Goal: Navigation & Orientation: Find specific page/section

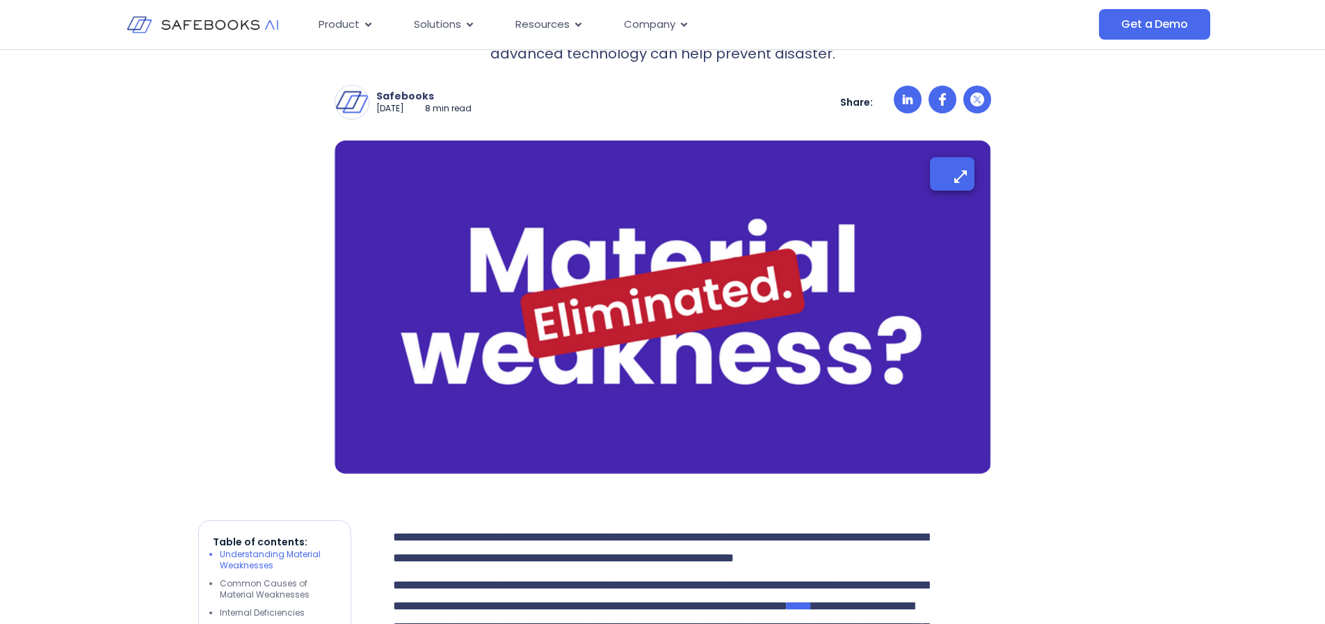
scroll to position [93, 0]
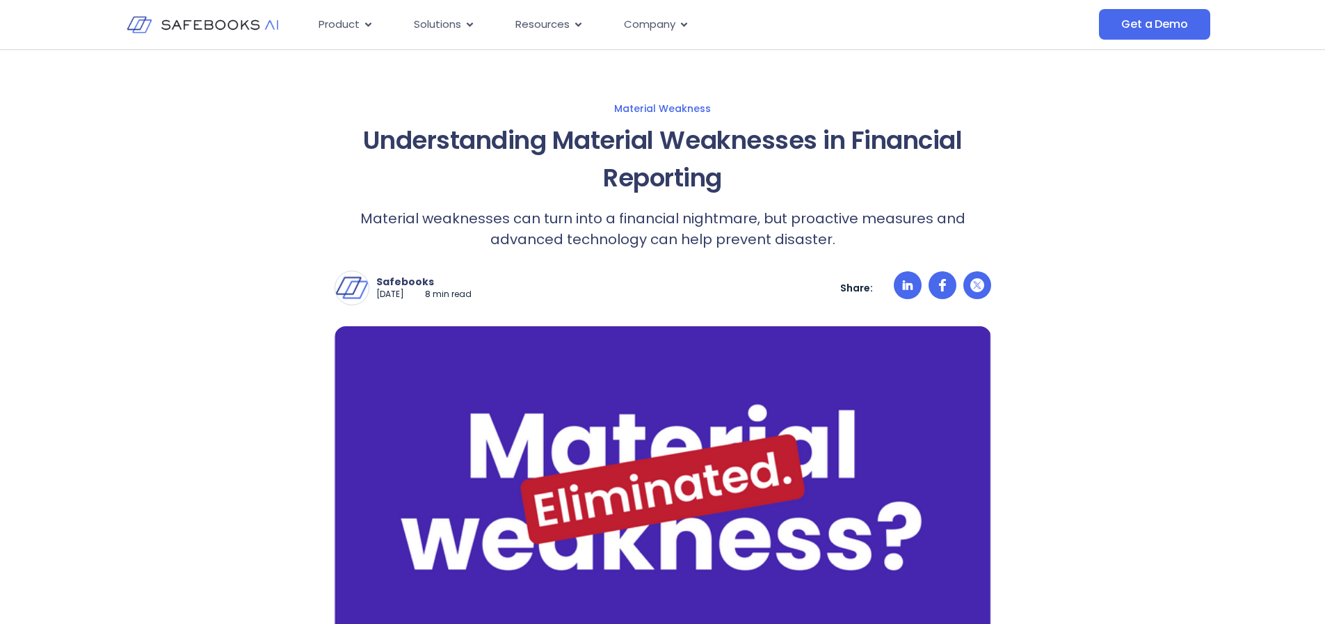
click at [228, 40] on img at bounding box center [203, 25] width 152 height 44
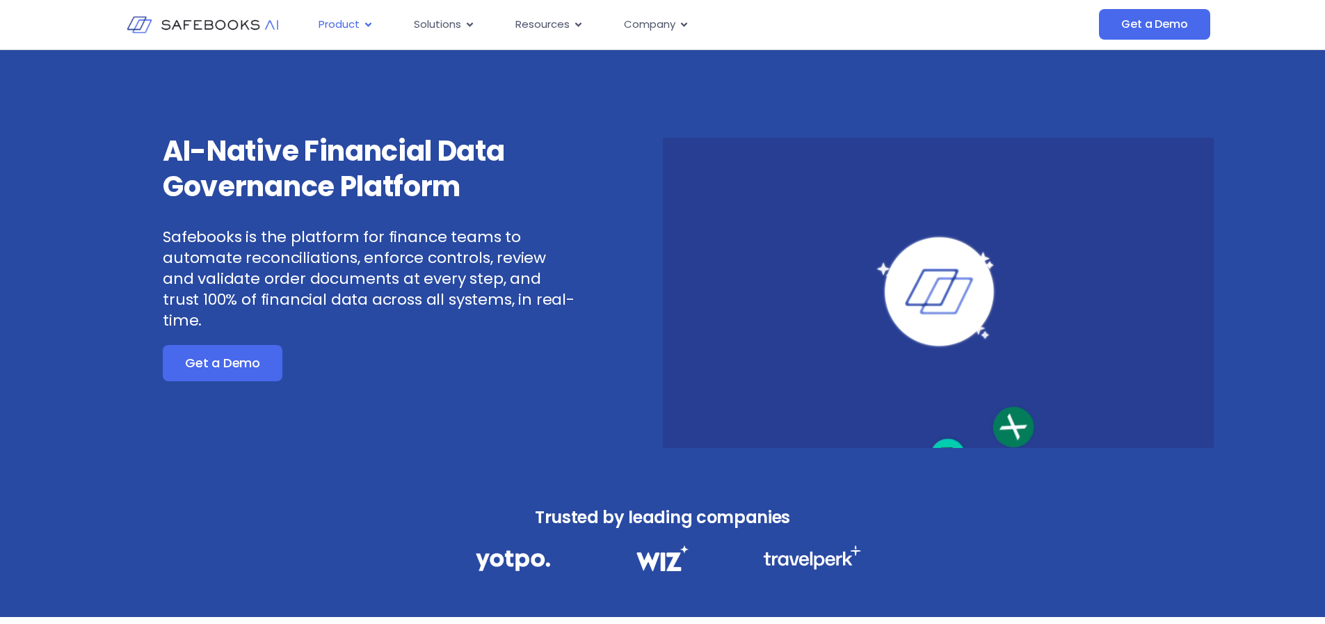
click at [336, 36] on div "Product Close Product Open Product" at bounding box center [346, 24] width 77 height 27
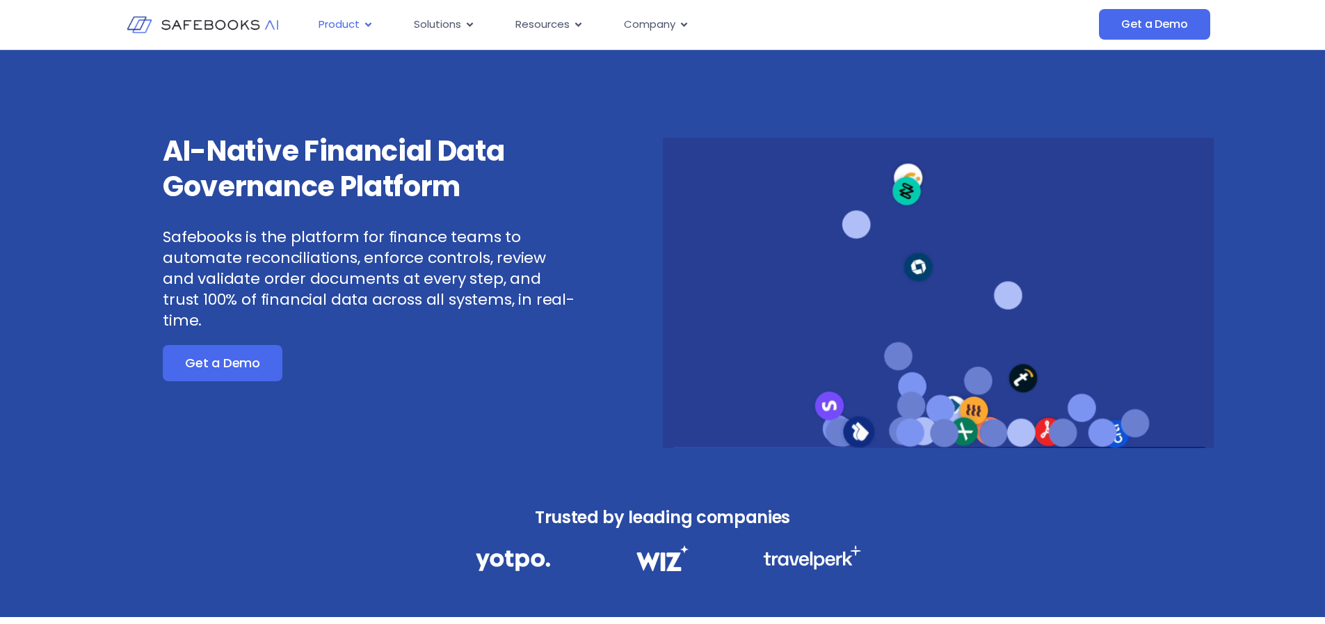
click at [357, 26] on span "Product" at bounding box center [339, 25] width 41 height 16
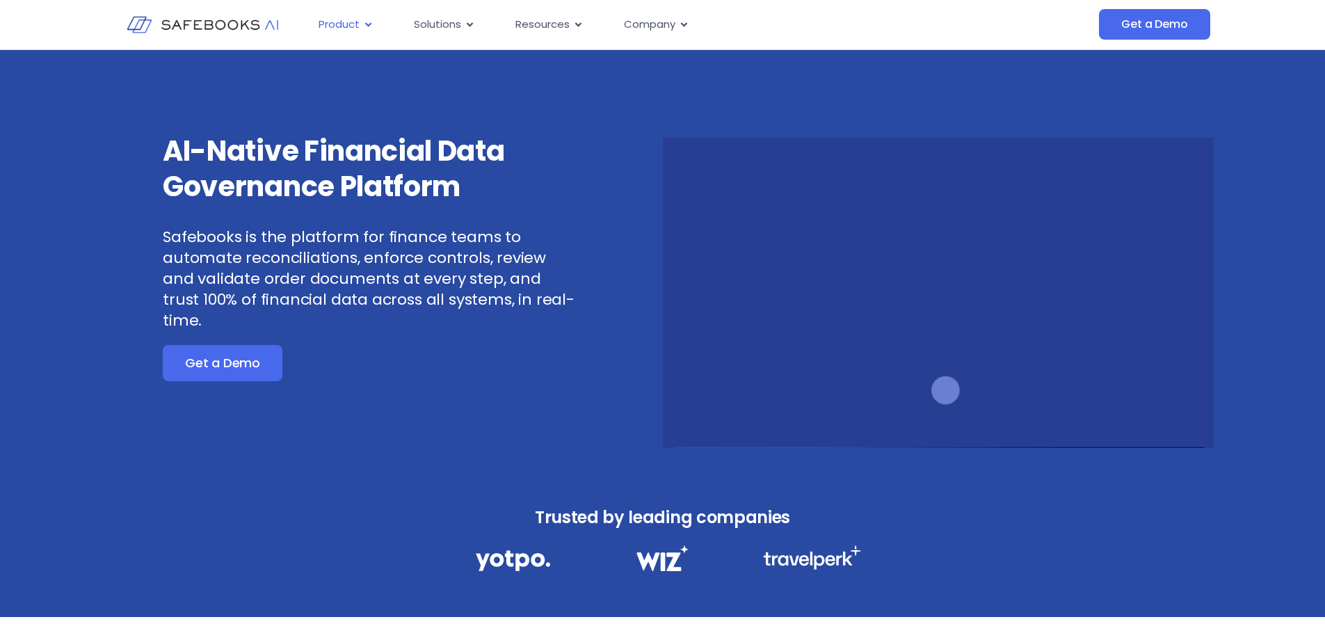
click at [372, 26] on icon "Menu" at bounding box center [368, 24] width 10 height 10
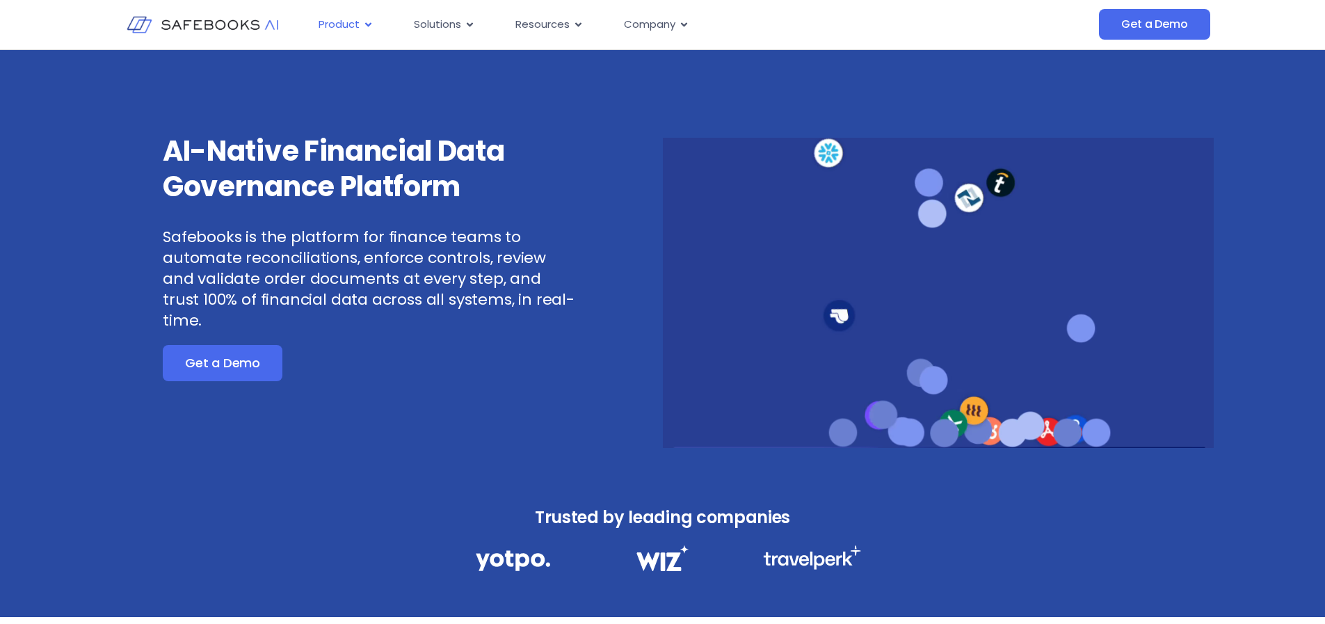
click at [361, 33] on div "Product Close Product Open Product" at bounding box center [346, 24] width 77 height 27
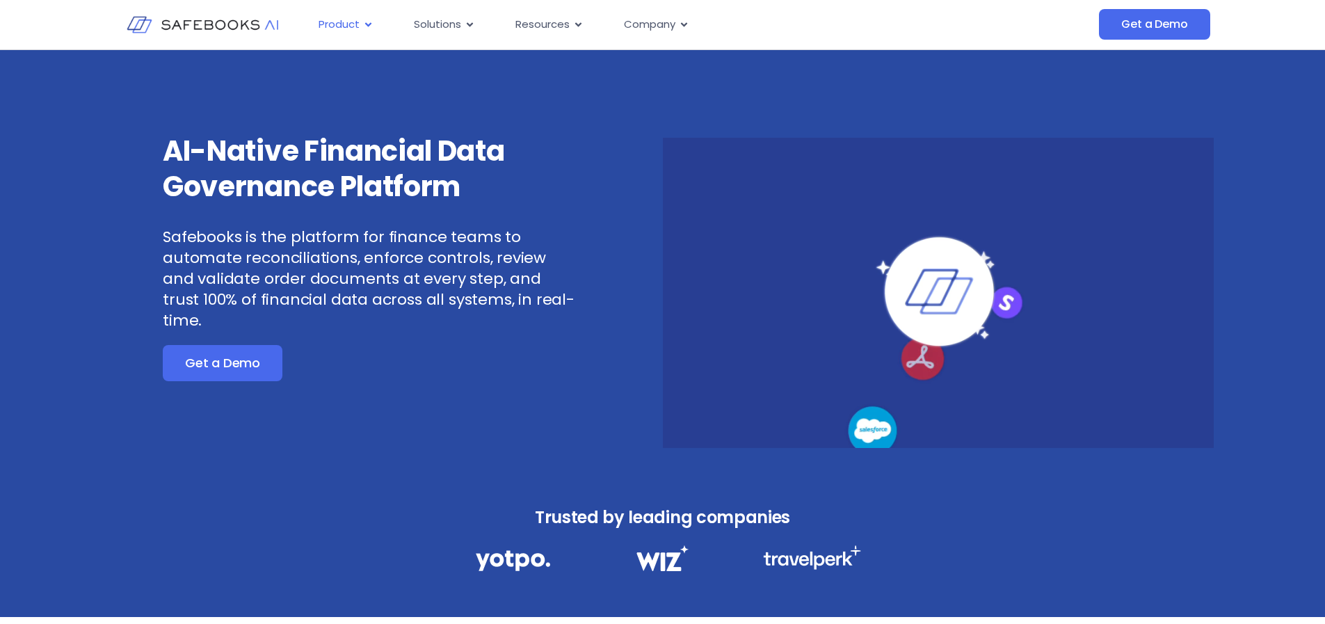
click at [364, 27] on icon "Menu" at bounding box center [368, 24] width 10 height 10
